Goal: Navigation & Orientation: Find specific page/section

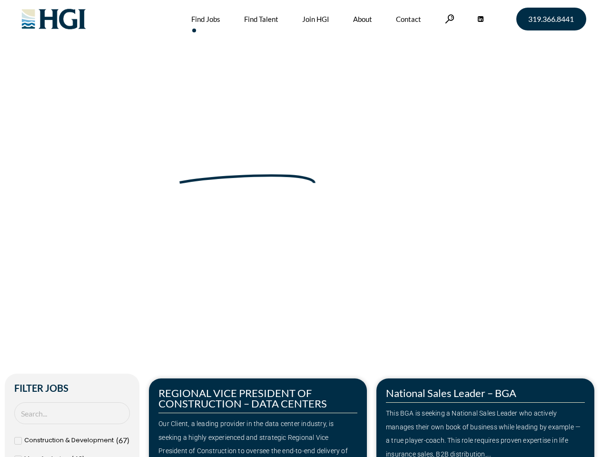
click at [300, 228] on div "Make Your Next Move Home » Jobs" at bounding box center [301, 201] width 543 height 402
click at [448, 19] on link at bounding box center [450, 18] width 10 height 9
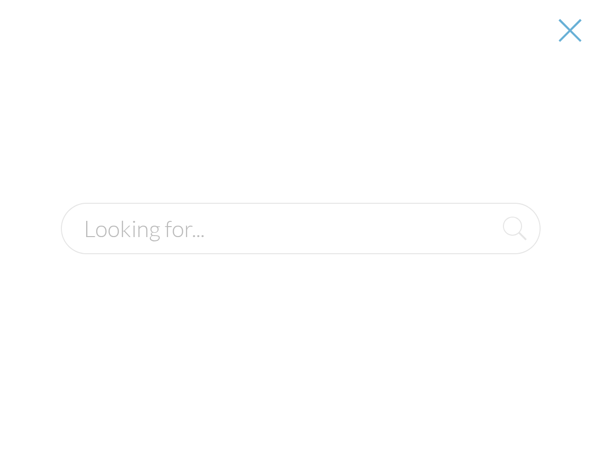
click at [258, 417] on div at bounding box center [301, 228] width 600 height 457
click at [485, 417] on div at bounding box center [301, 228] width 600 height 457
